Goal: Task Accomplishment & Management: Complete application form

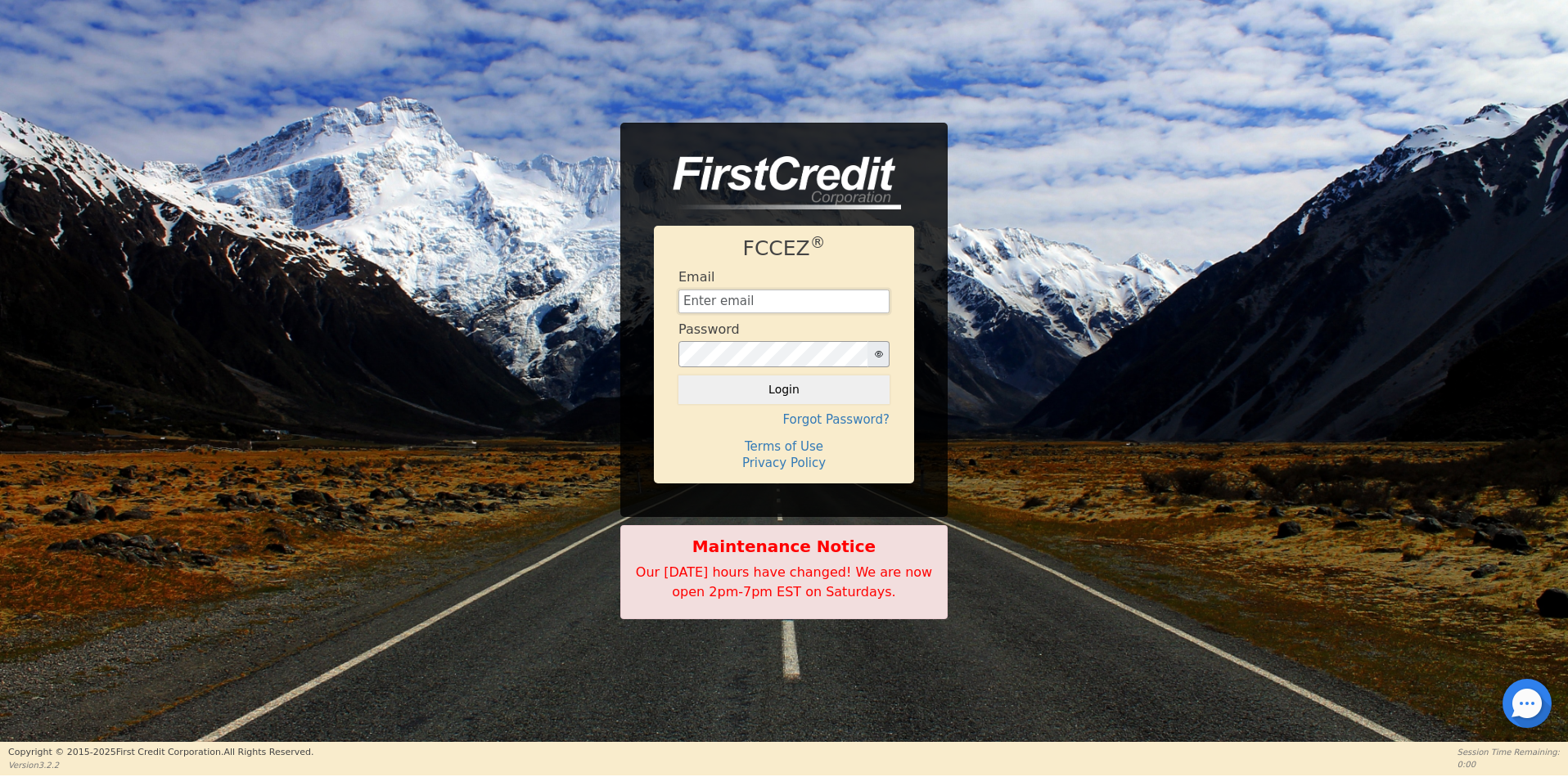
click at [751, 301] on input "text" at bounding box center [784, 302] width 211 height 25
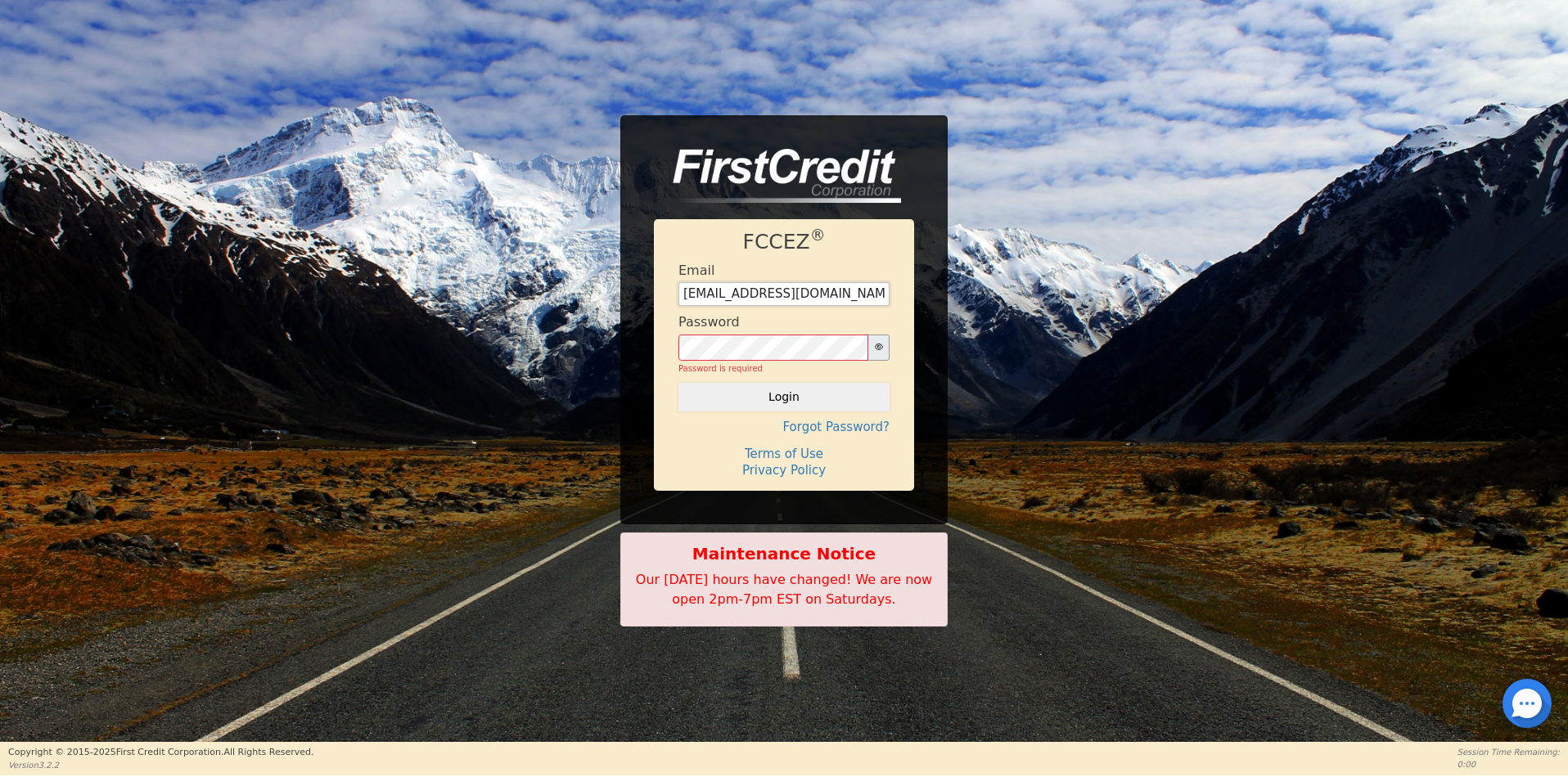
type input "[EMAIL_ADDRESS][DOMAIN_NAME]"
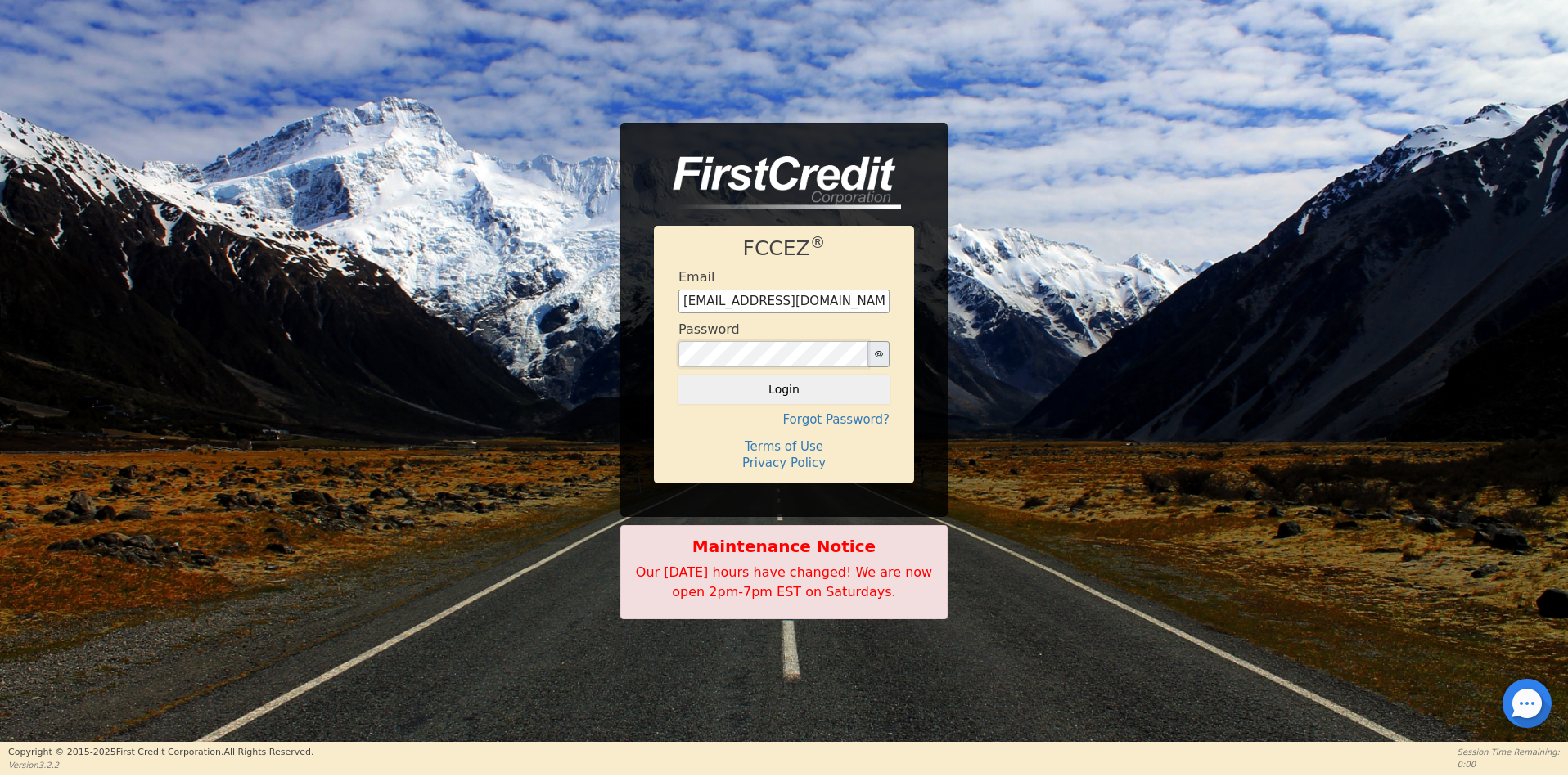
click at [679, 376] on button "Login" at bounding box center [784, 389] width 211 height 28
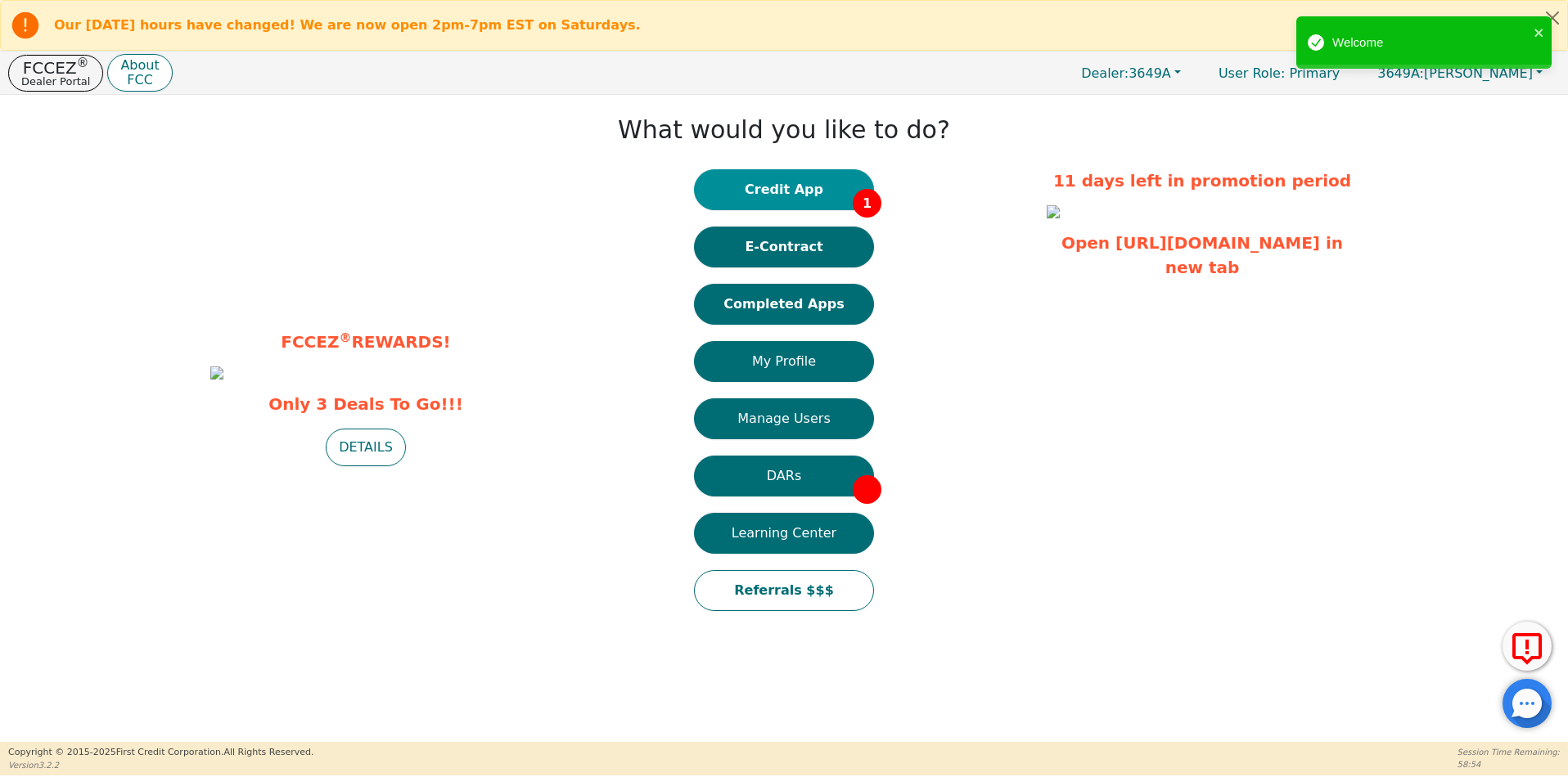
click at [807, 187] on button "Credit App 1" at bounding box center [784, 189] width 180 height 41
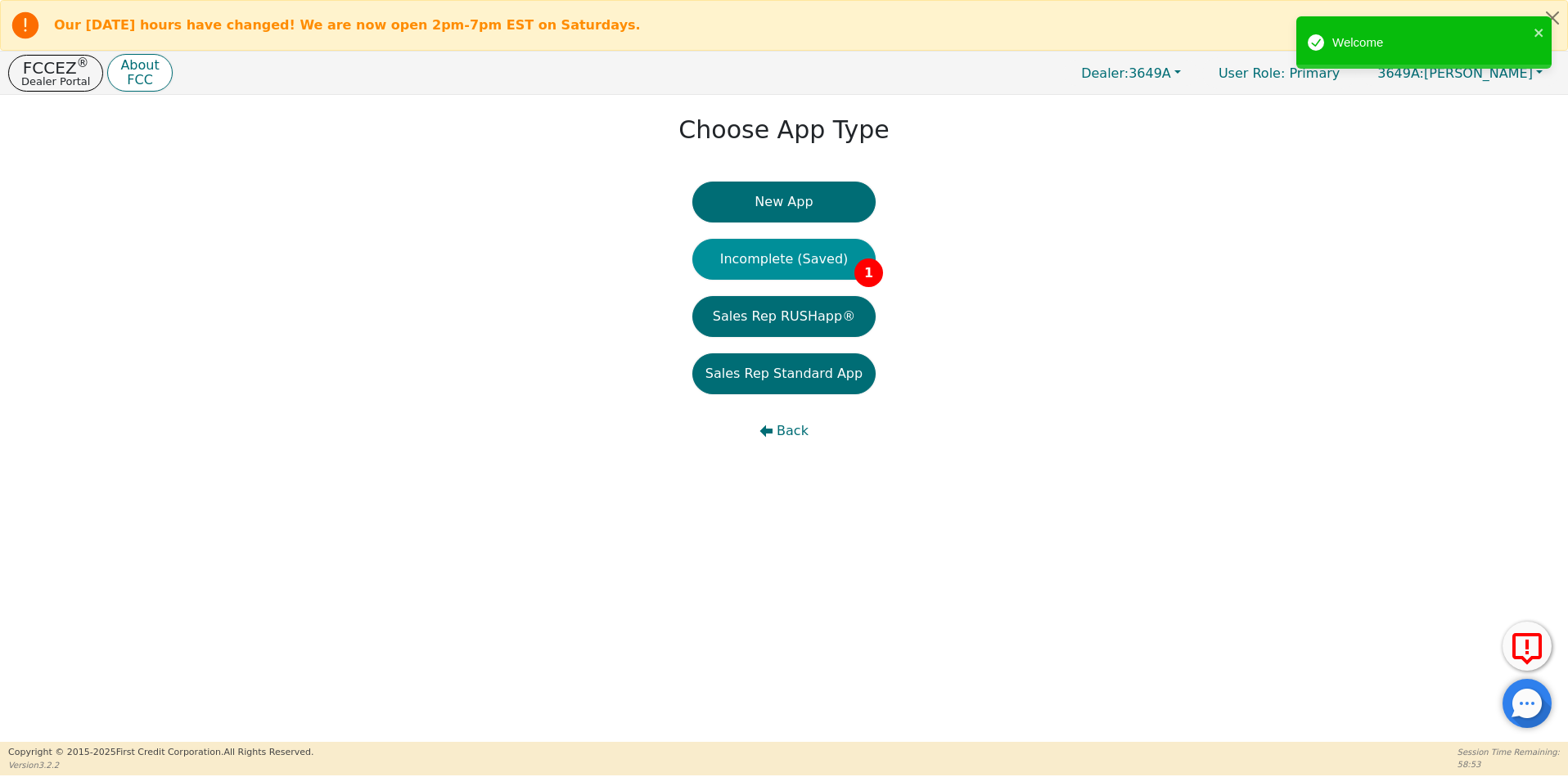
click at [813, 268] on button "Incomplete (Saved) 1" at bounding box center [783, 259] width 183 height 41
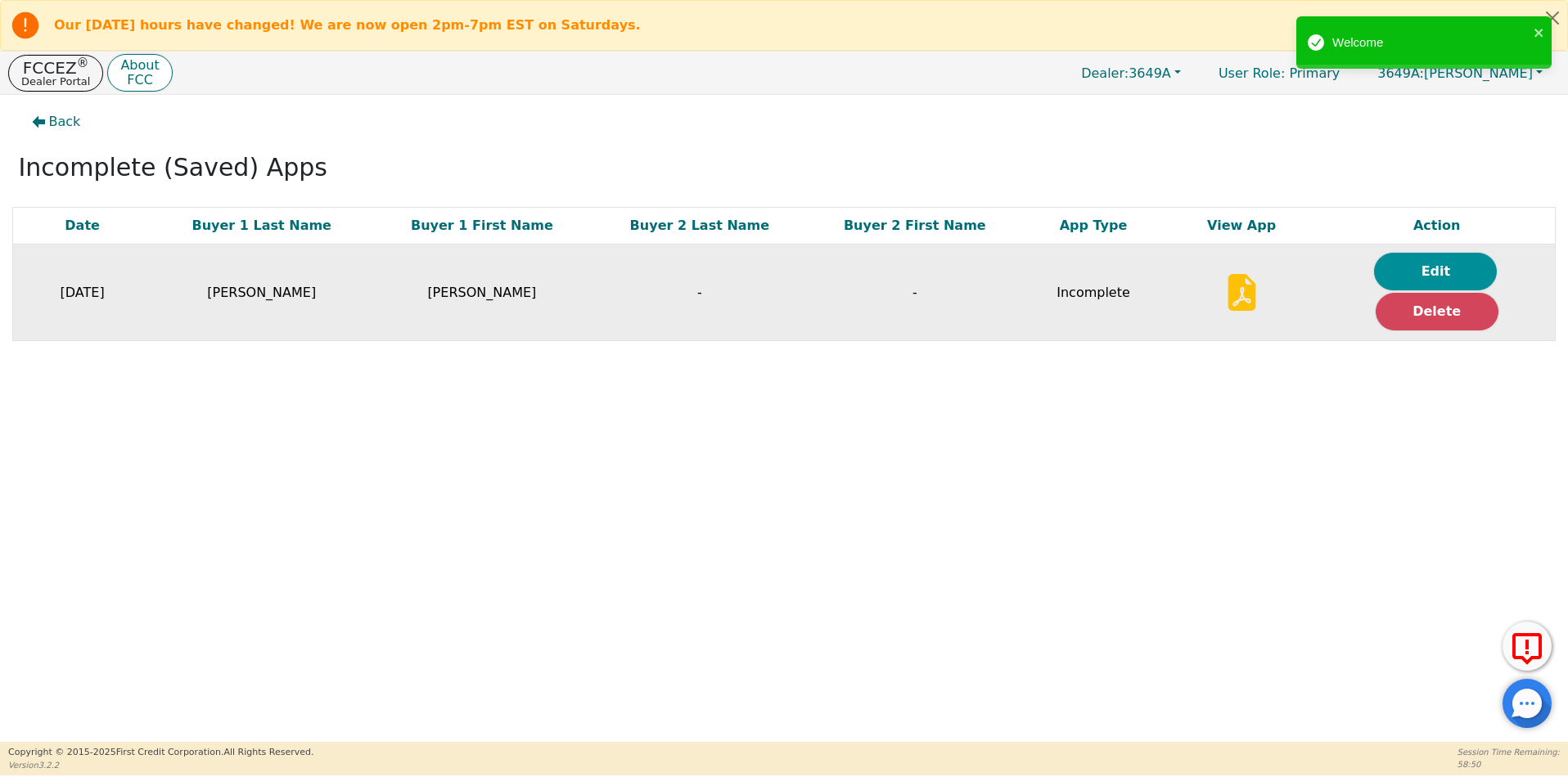
click at [1470, 262] on button "Edit" at bounding box center [1434, 271] width 122 height 38
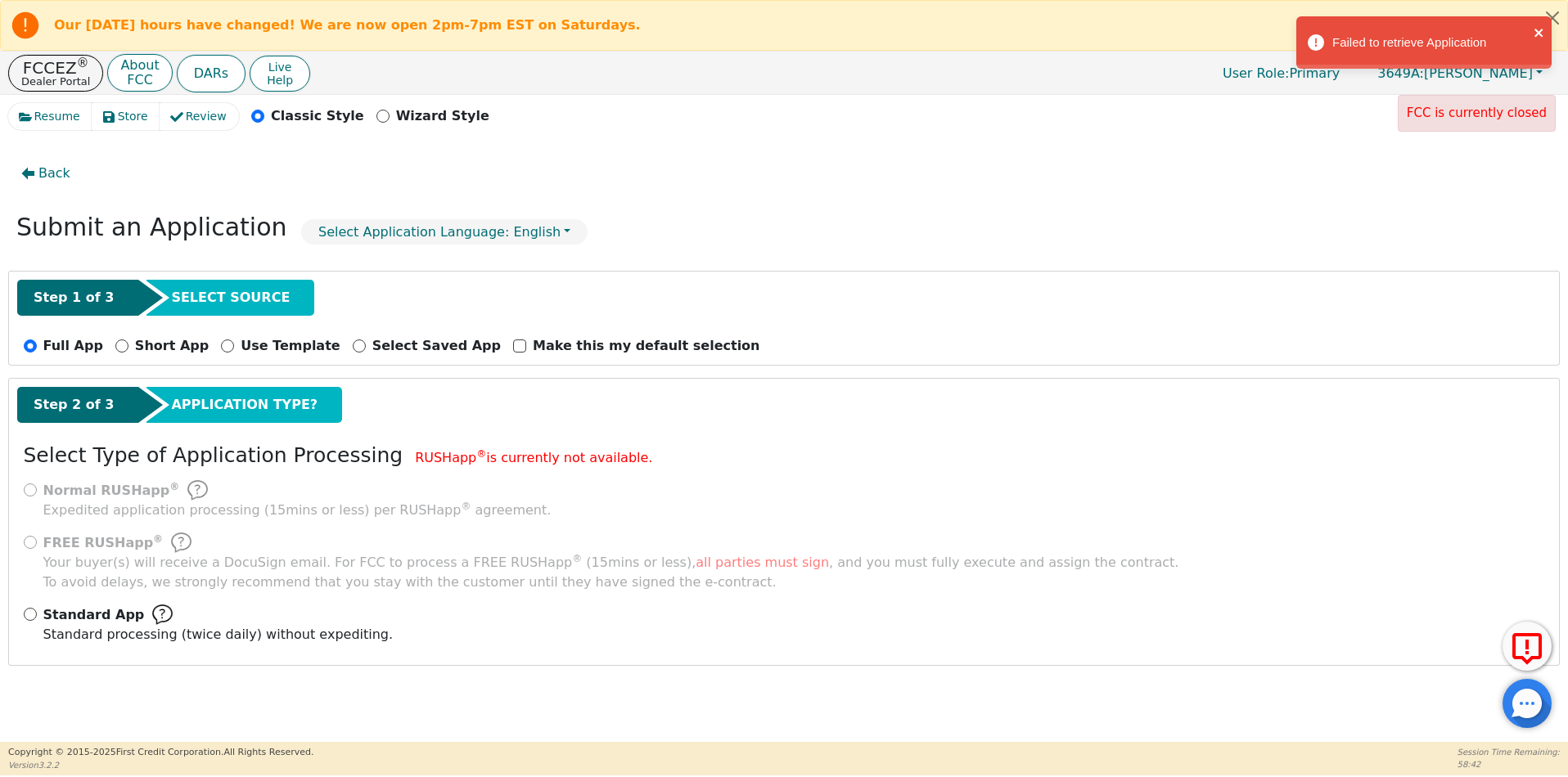
click at [1543, 27] on icon "close" at bounding box center [1540, 33] width 11 height 13
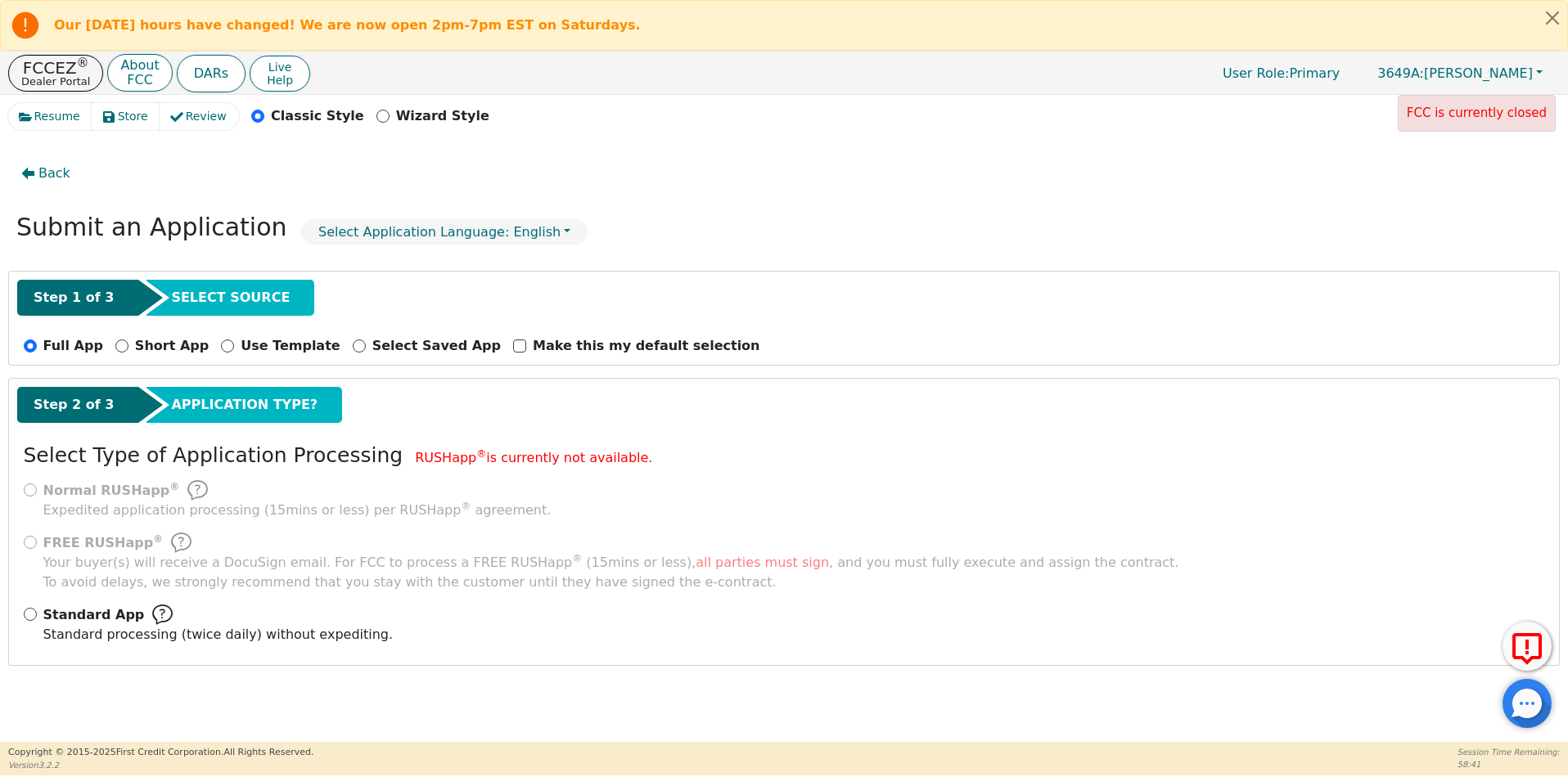
click at [1548, 22] on div "Failed to retrieve Application" at bounding box center [1424, 46] width 262 height 67
click at [1552, 17] on button "Close alert" at bounding box center [1552, 17] width 29 height 33
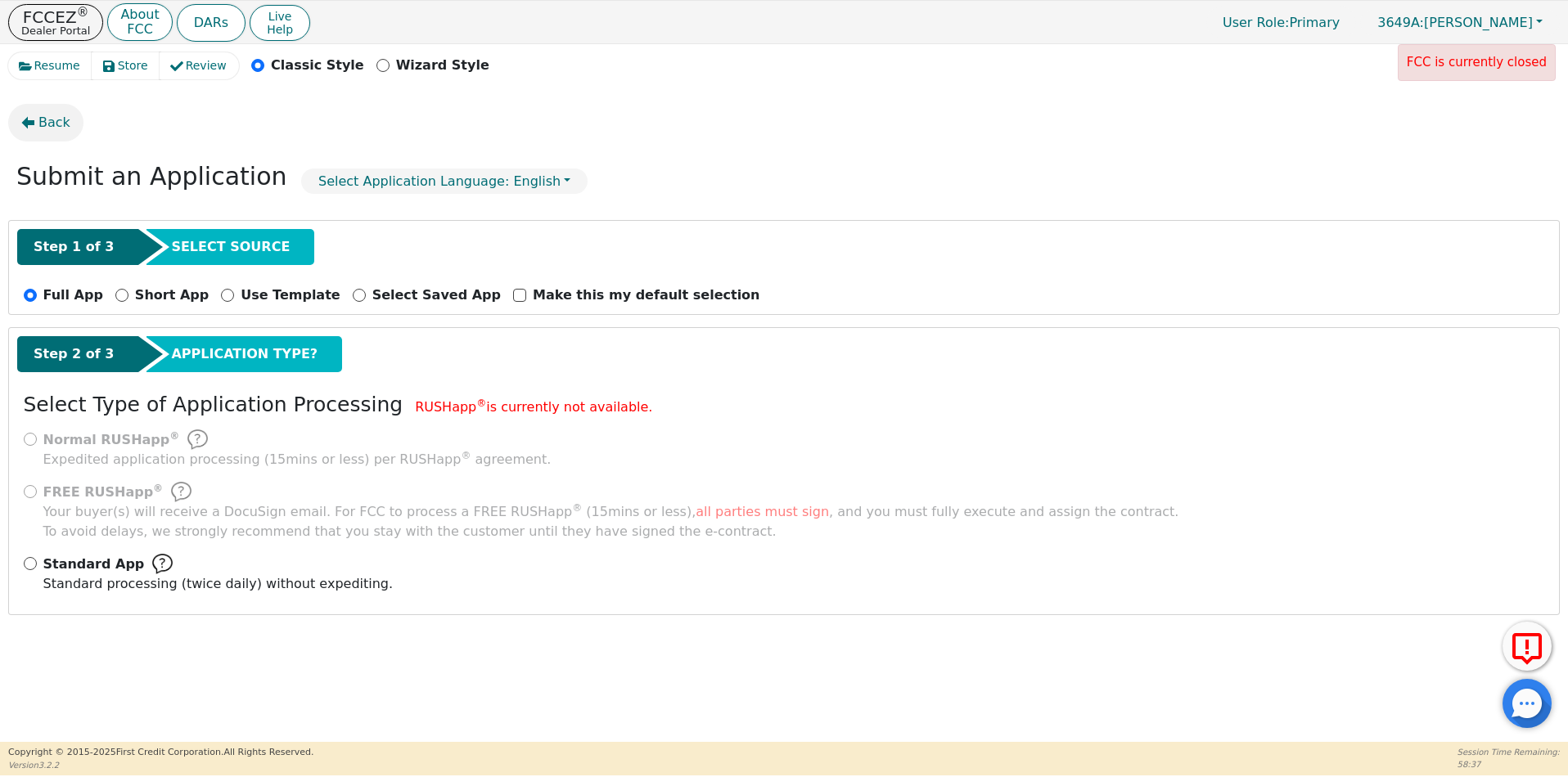
click at [36, 121] on button "Back" at bounding box center [46, 122] width 75 height 38
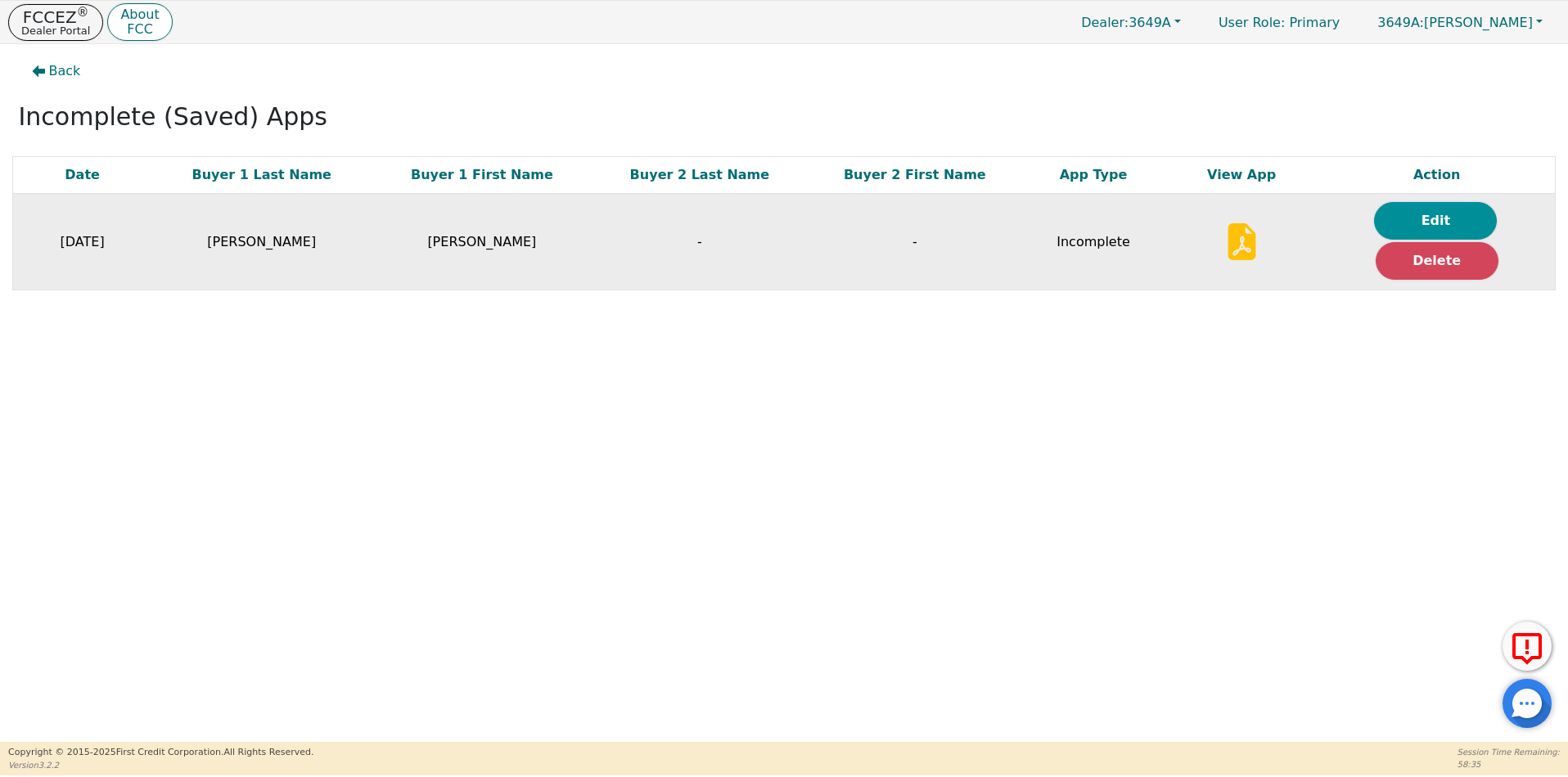
drag, startPoint x: 1417, startPoint y: 227, endPoint x: 1424, endPoint y: 218, distance: 11.4
click at [1424, 218] on button "Edit" at bounding box center [1434, 221] width 122 height 38
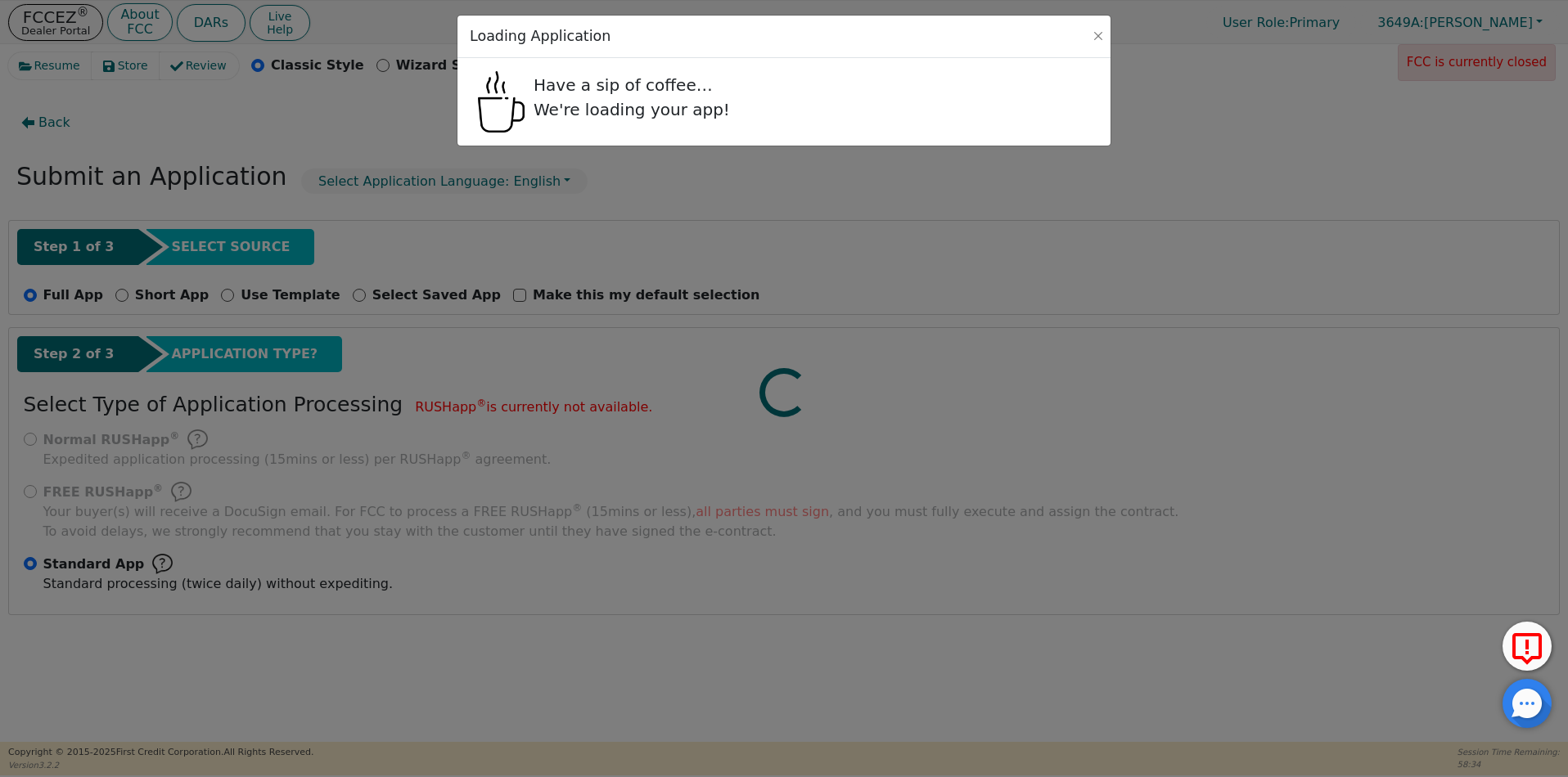
radio input "false"
radio input "true"
select select "VA"
select select "n"
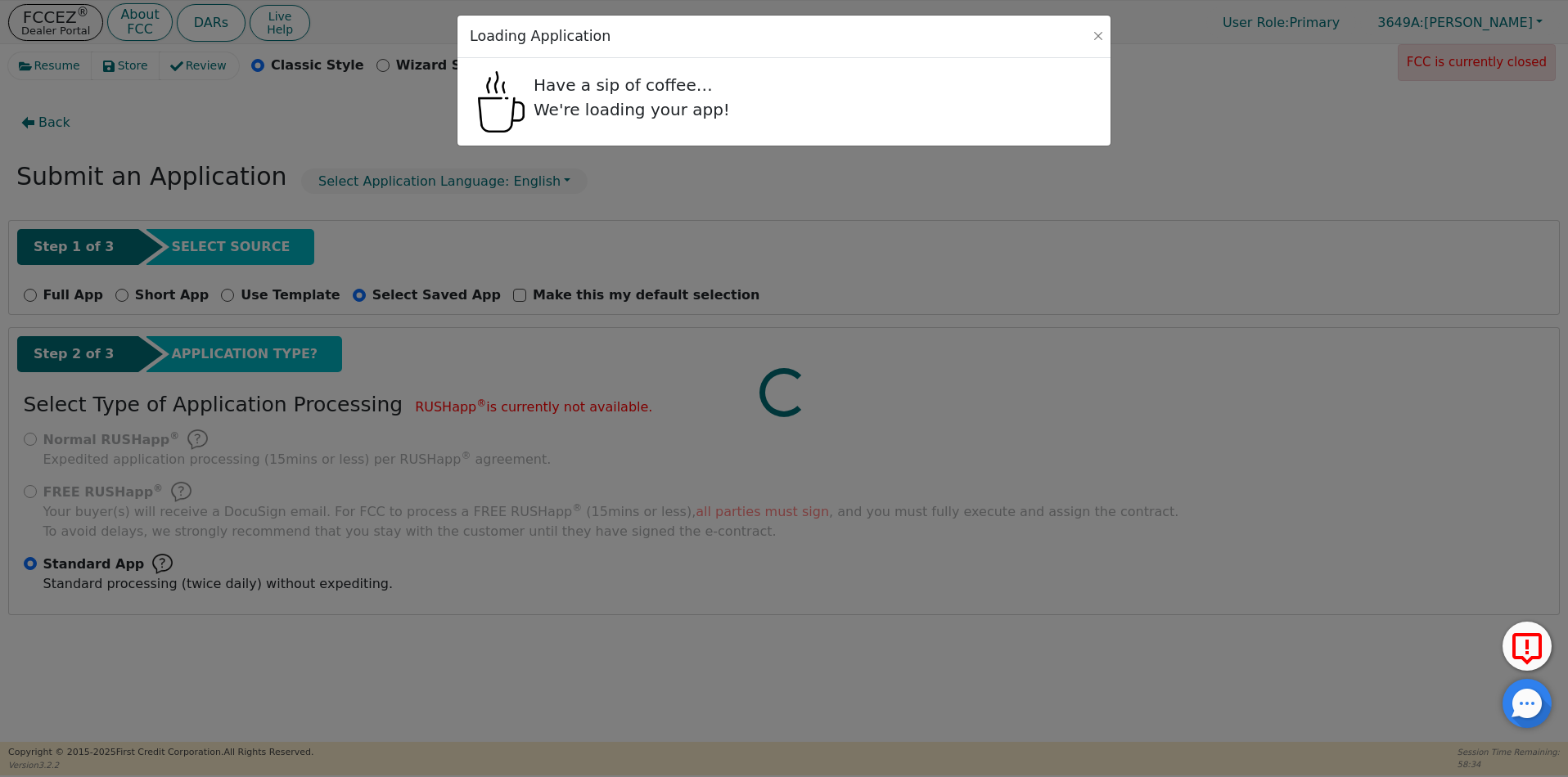
select select "VA"
select select "y"
select select "n"
select select "VA"
select select "Own"
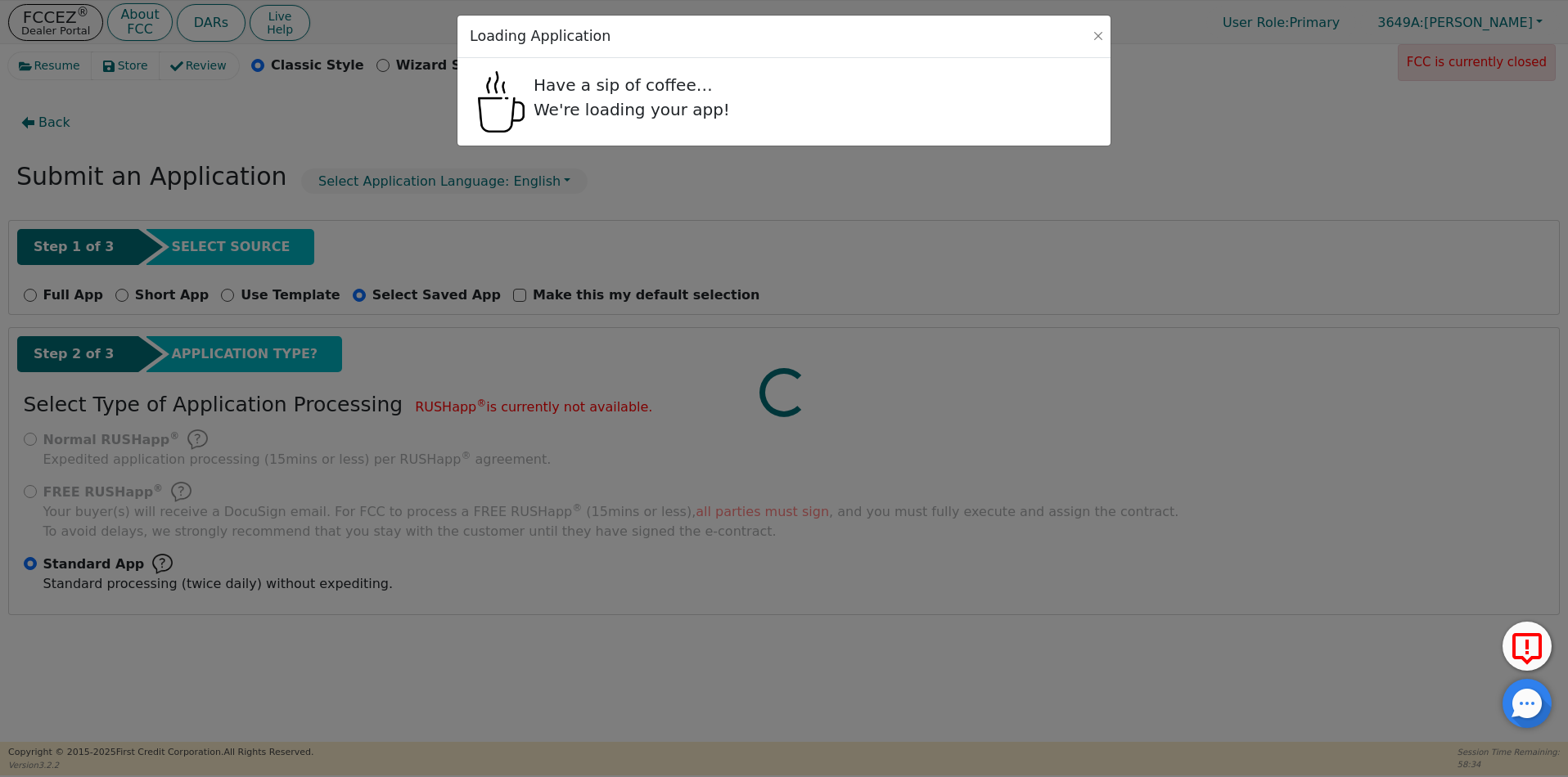
select select "VA"
select select "y"
select select "FRIEND"
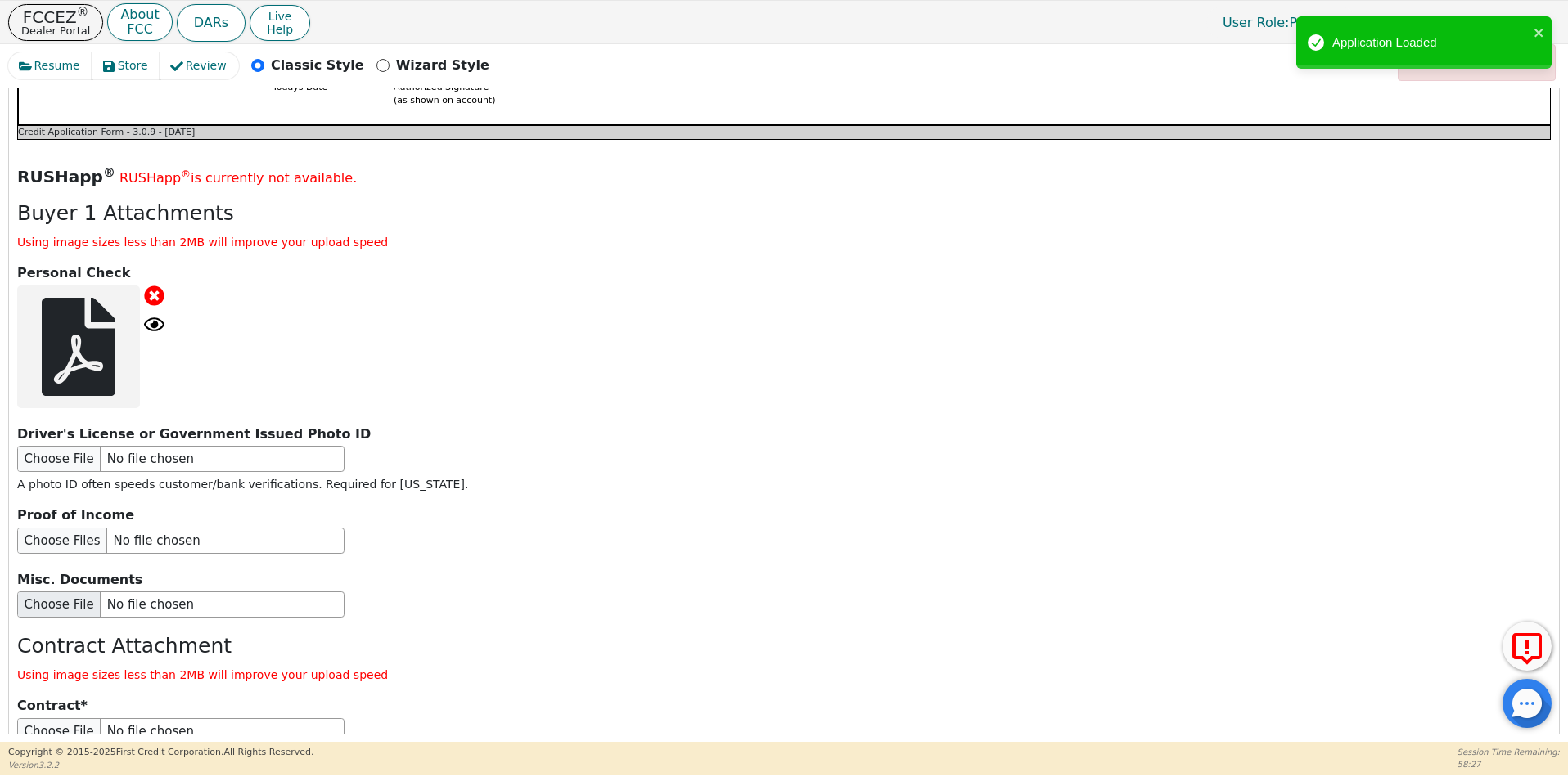
scroll to position [1881, 0]
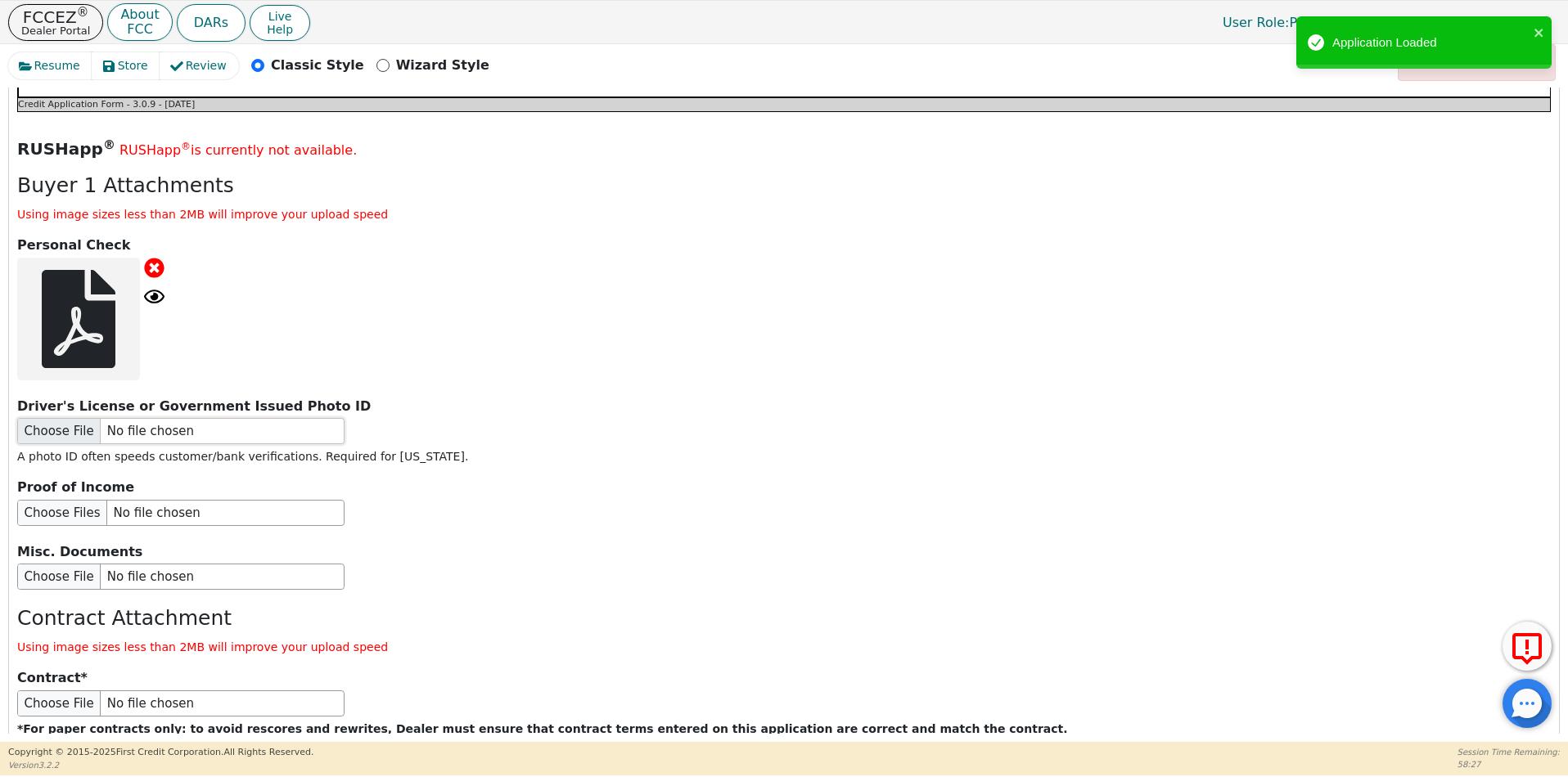
click at [65, 418] on input "file" at bounding box center [180, 432] width 327 height 27
type input "C:\fakepath\IMG_1343.jpg"
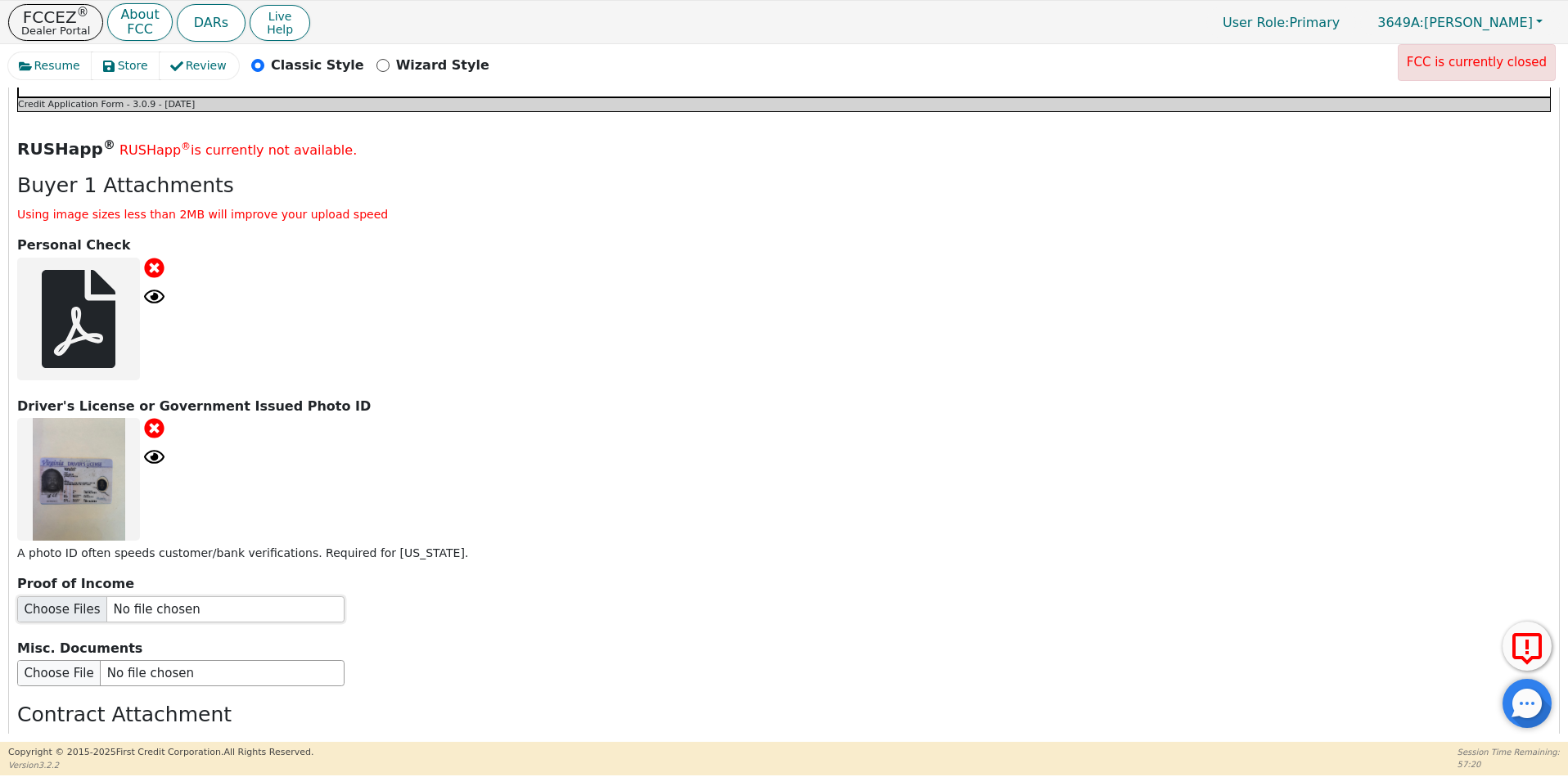
click at [74, 596] on input "file" at bounding box center [180, 609] width 327 height 27
type input "C:\fakepath\Statement for [DATE].pdf"
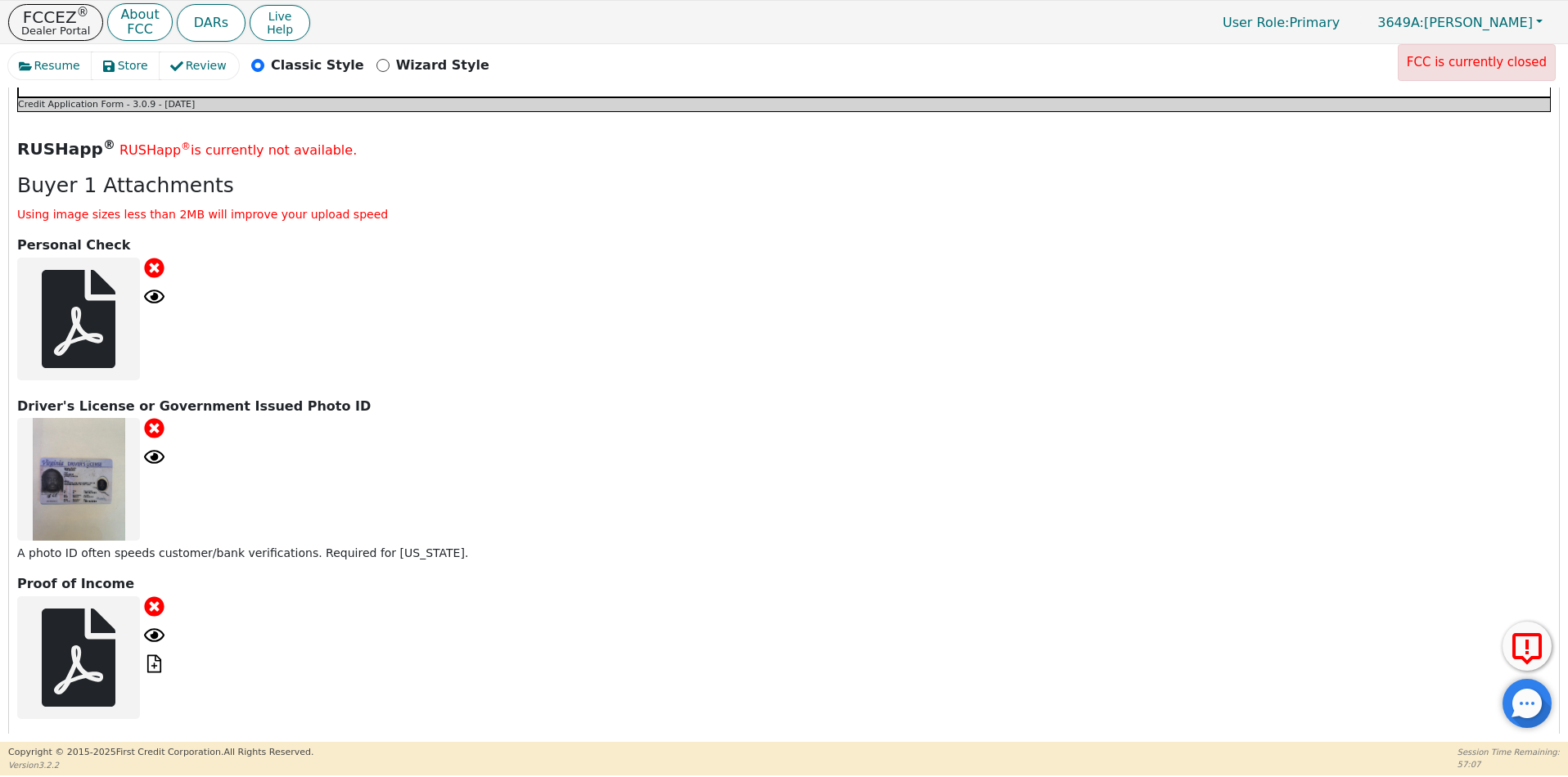
click at [157, 289] on icon at bounding box center [155, 296] width 21 height 14
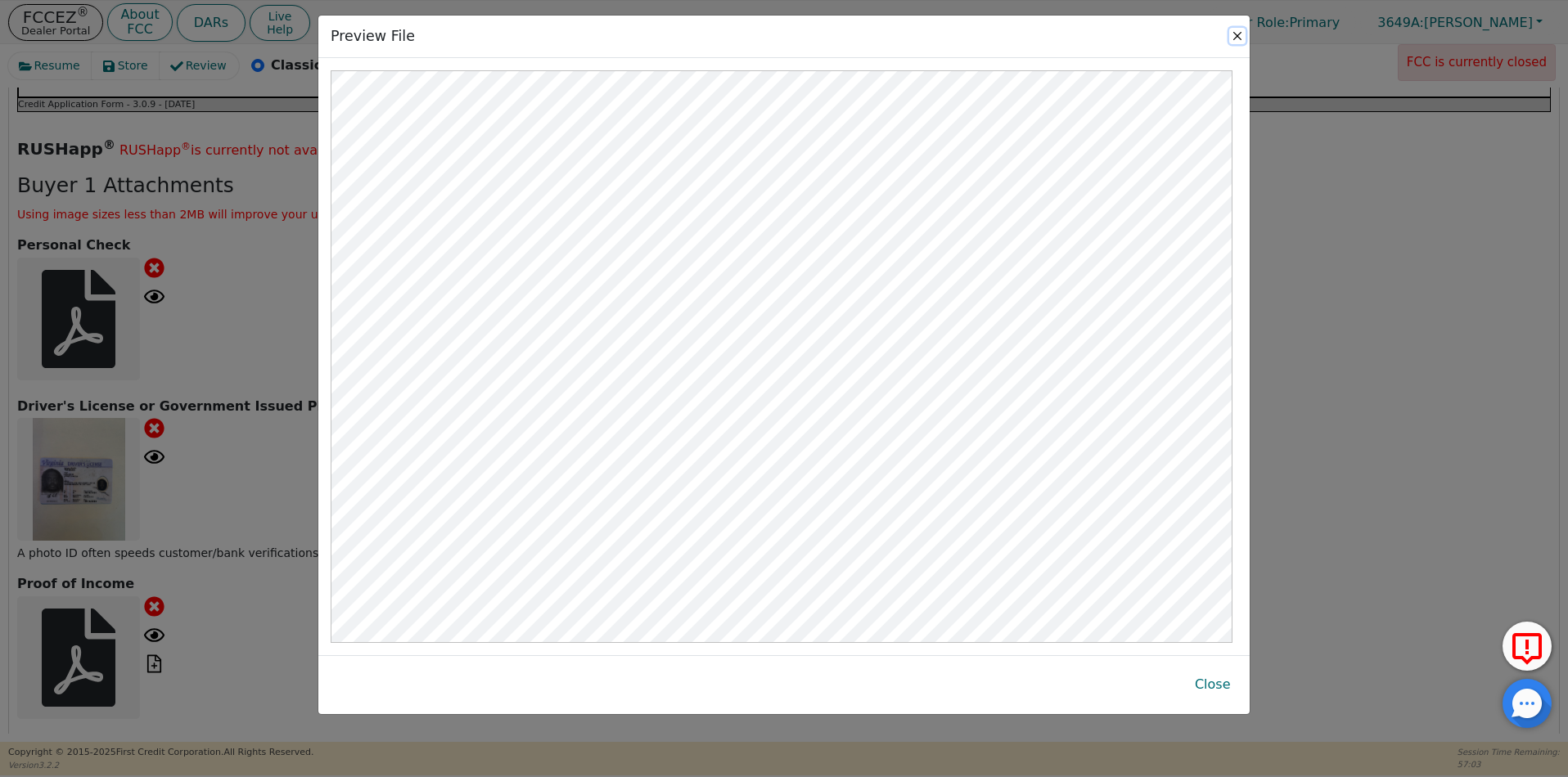
click at [1235, 30] on button "Close" at bounding box center [1237, 35] width 16 height 16
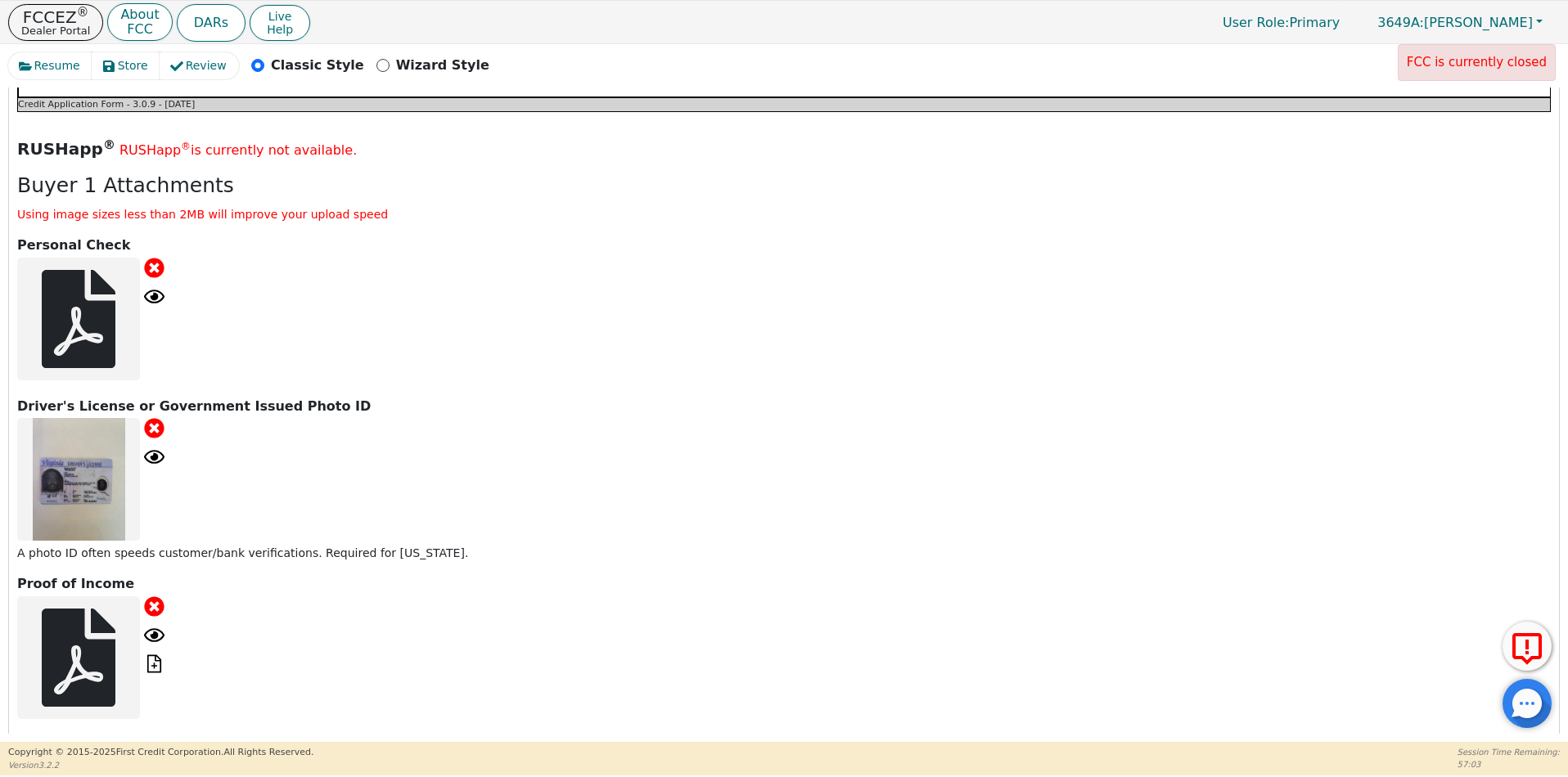
click at [156, 450] on icon at bounding box center [155, 456] width 21 height 14
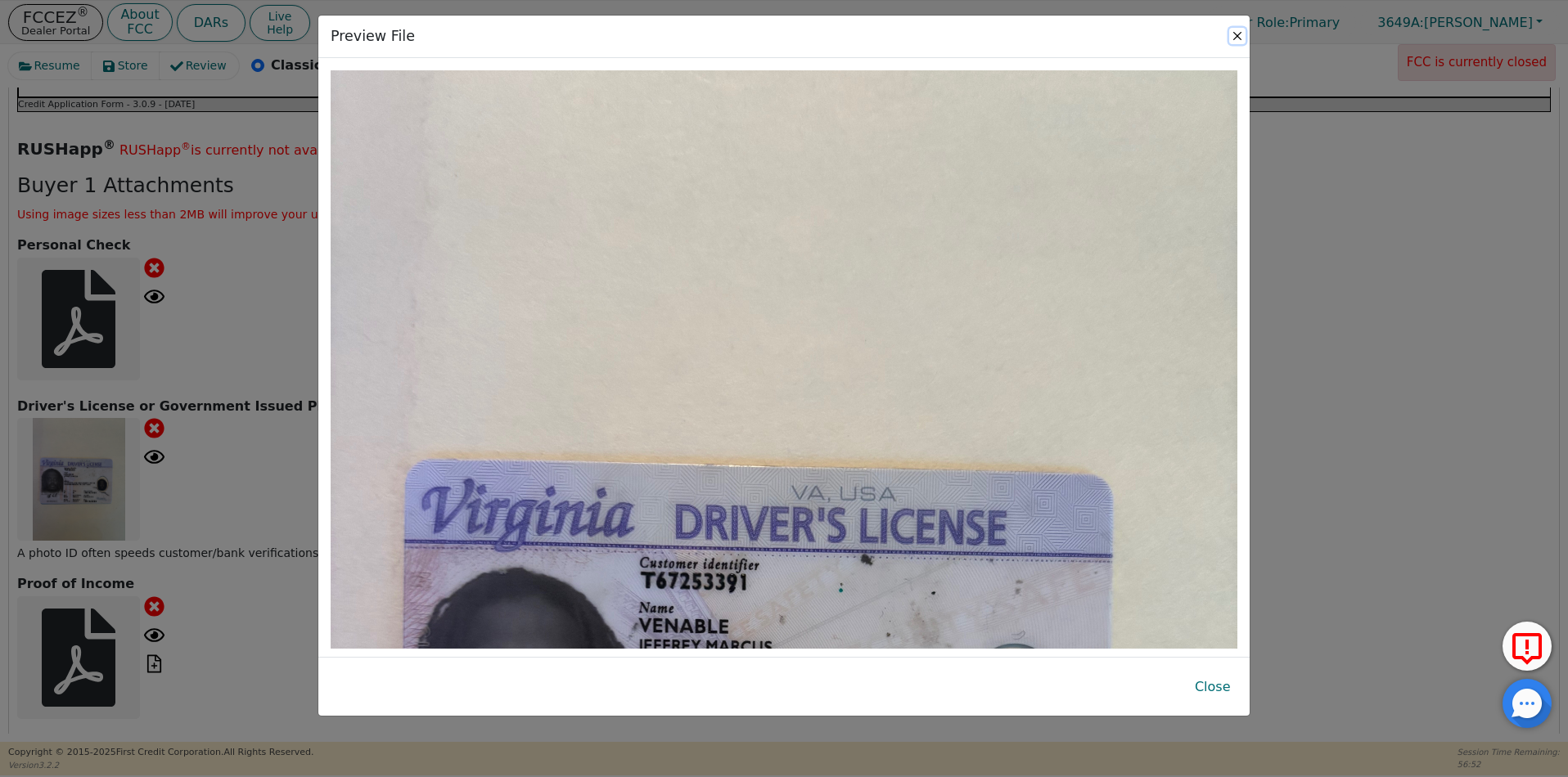
click at [1241, 38] on button "Close" at bounding box center [1237, 35] width 16 height 16
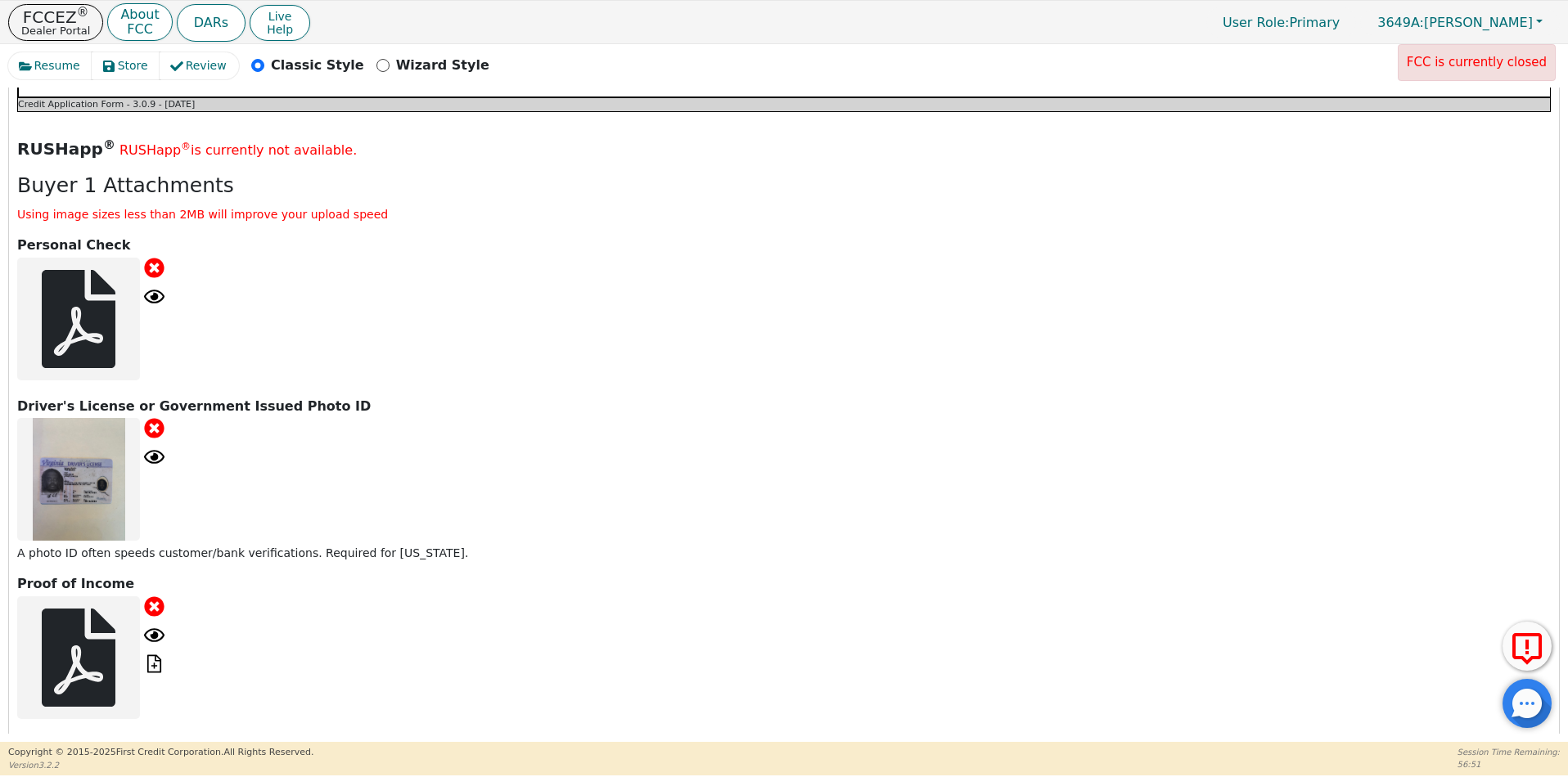
click at [157, 418] on icon at bounding box center [155, 429] width 21 height 21
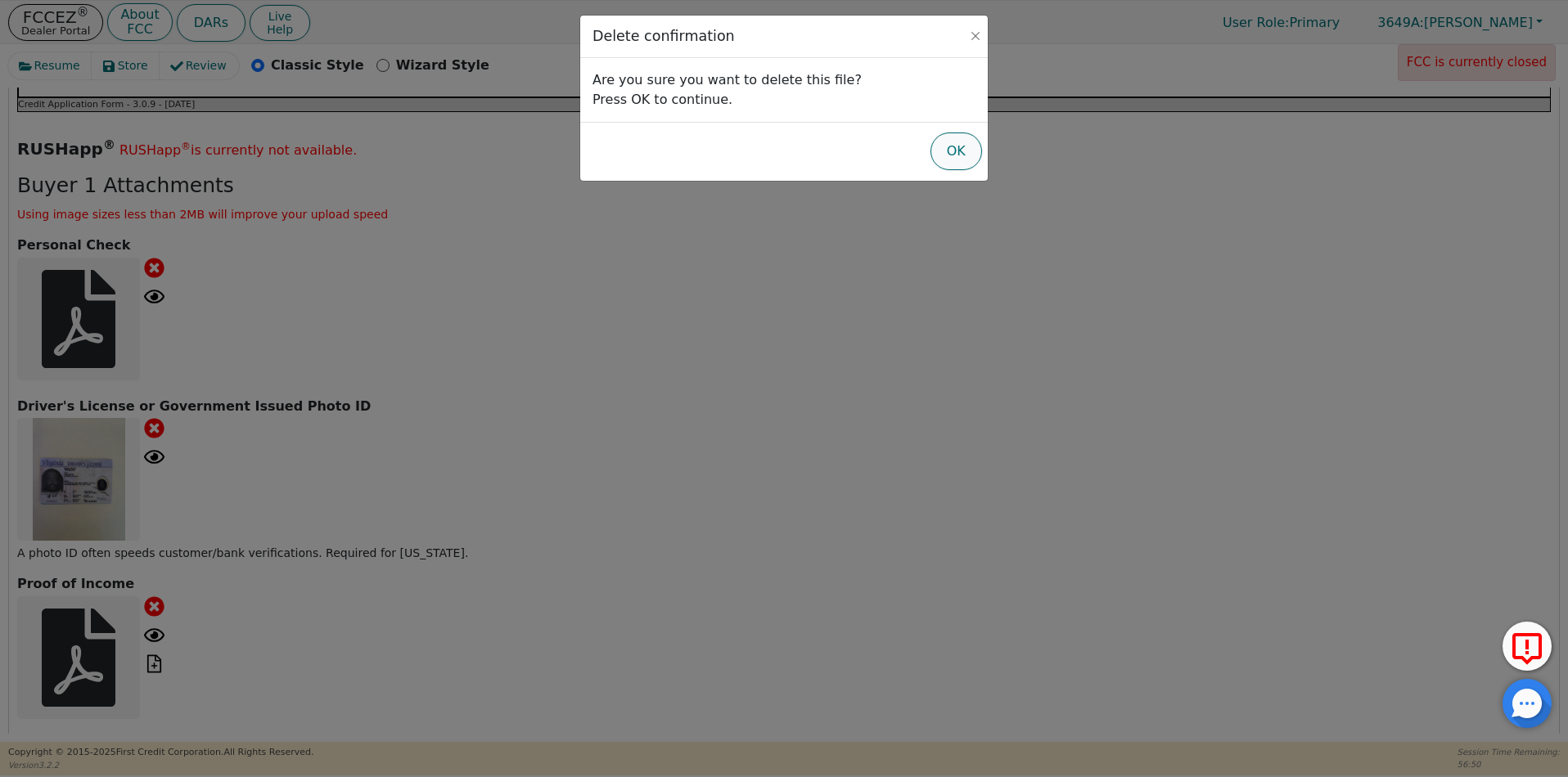
click at [940, 153] on button "OK" at bounding box center [956, 152] width 51 height 38
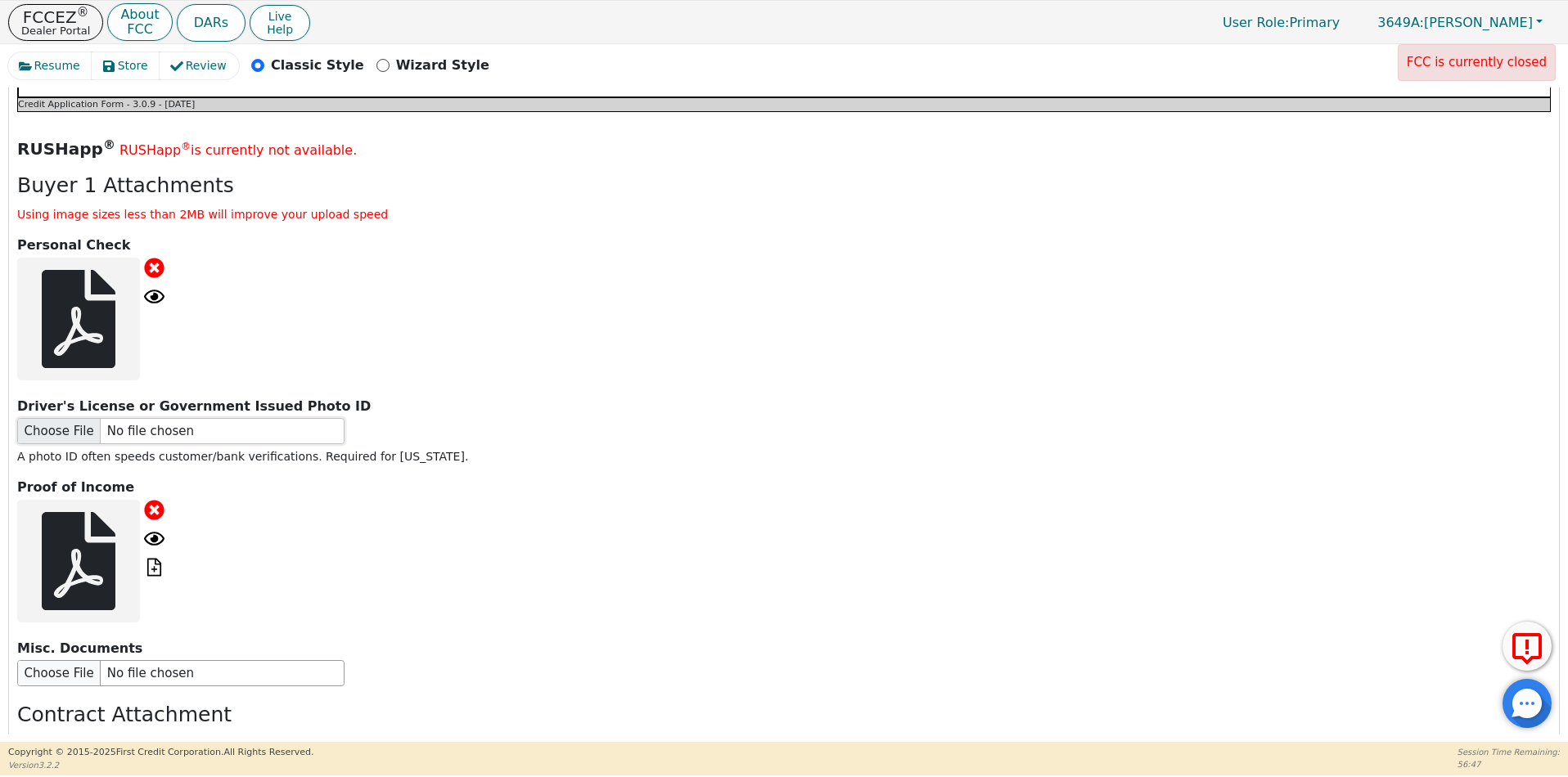
click at [73, 418] on input "file" at bounding box center [180, 432] width 327 height 27
